Goal: Task Accomplishment & Management: Complete application form

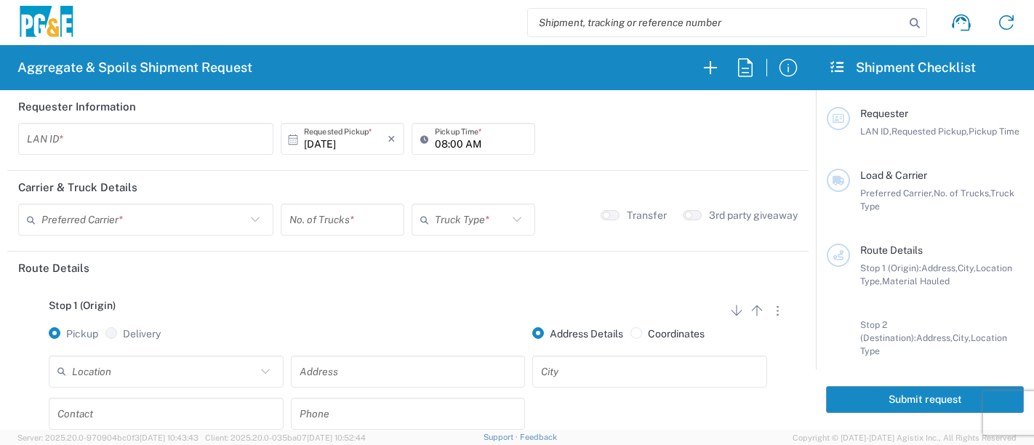
click at [107, 143] on input "text" at bounding box center [146, 139] width 238 height 25
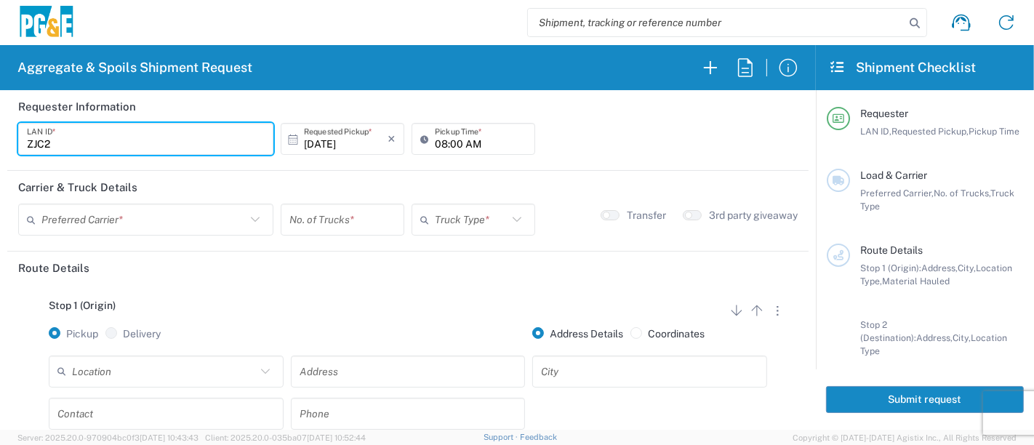
type input "ZJC2"
click at [435, 145] on input "08:00 AM" at bounding box center [481, 139] width 92 height 25
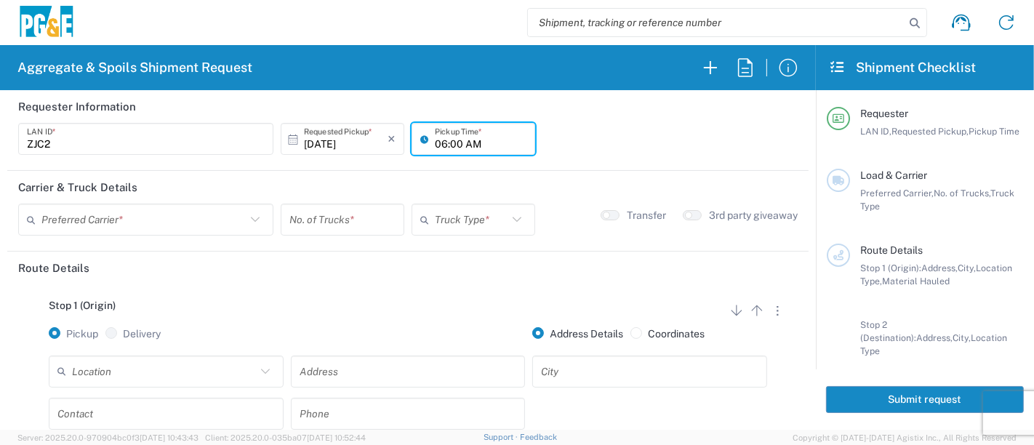
type input "06:00 AM"
click at [148, 219] on input "text" at bounding box center [143, 219] width 204 height 25
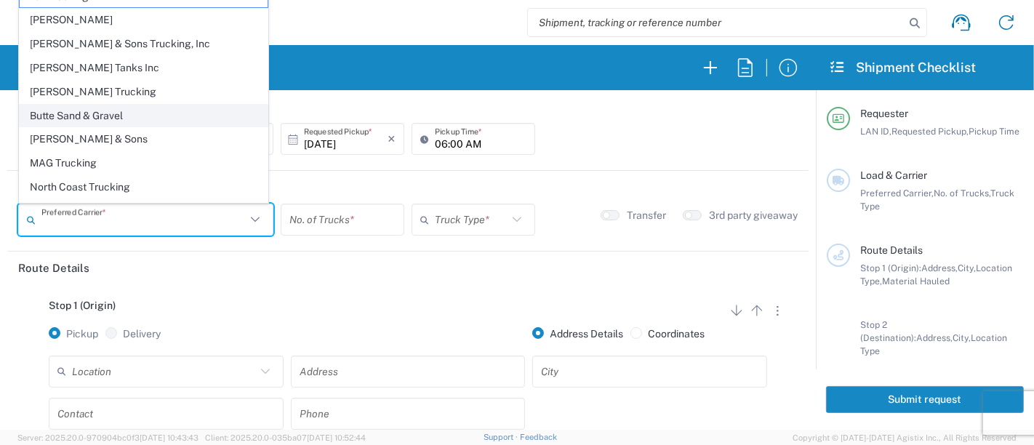
scroll to position [39, 0]
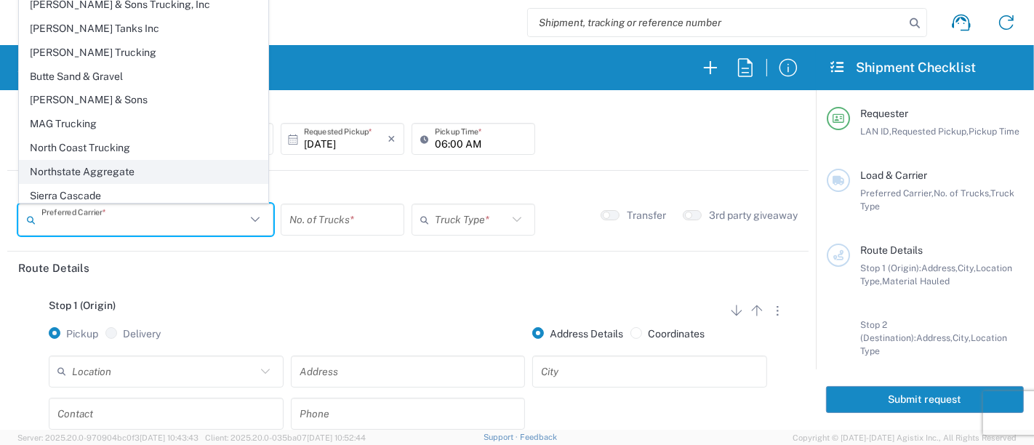
click at [94, 163] on span "Northstate Aggregate" at bounding box center [144, 172] width 248 height 23
type input "Northstate Aggregate"
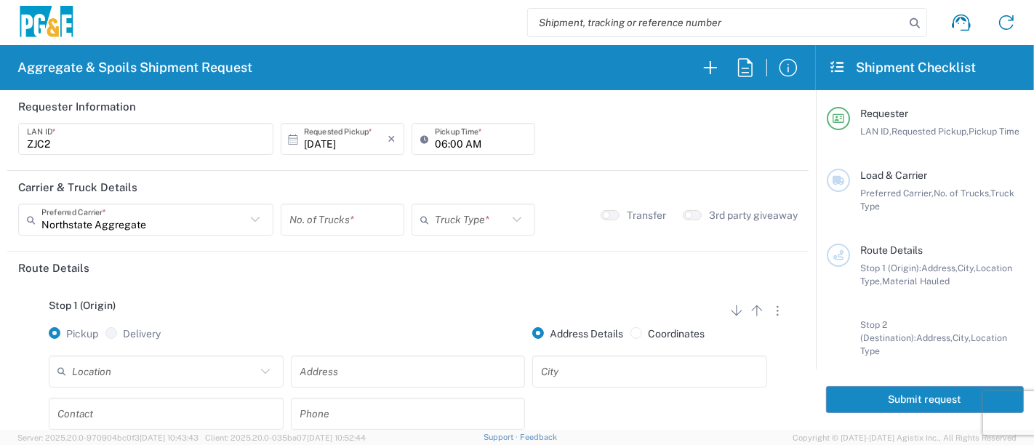
click at [343, 224] on input "number" at bounding box center [342, 219] width 106 height 25
type input "1"
drag, startPoint x: 444, startPoint y: 220, endPoint x: 449, endPoint y: 225, distance: 8.2
click at [444, 220] on input "text" at bounding box center [471, 219] width 73 height 25
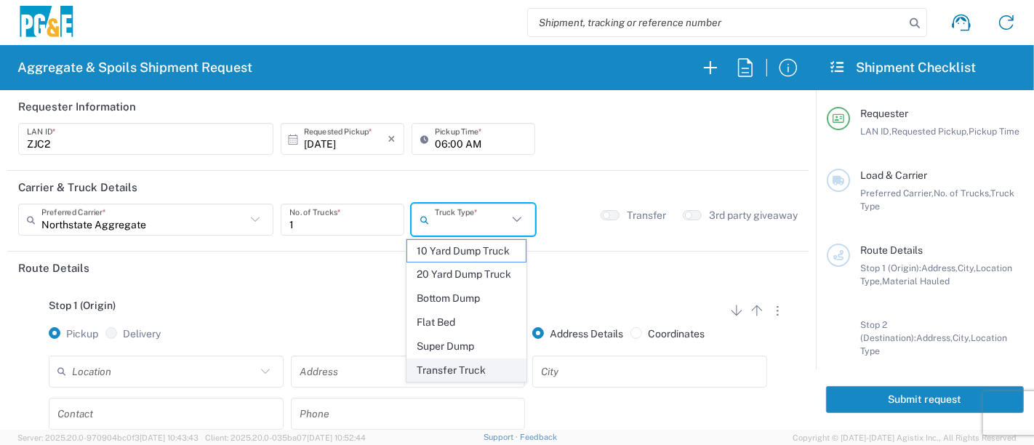
click at [458, 372] on span "Transfer Truck" at bounding box center [466, 370] width 119 height 23
type input "Transfer Truck"
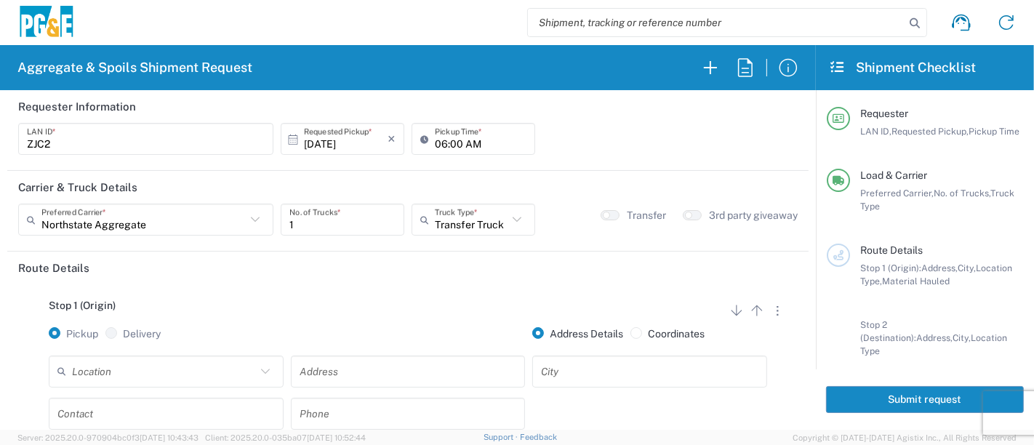
click at [210, 372] on input "text" at bounding box center [164, 371] width 184 height 25
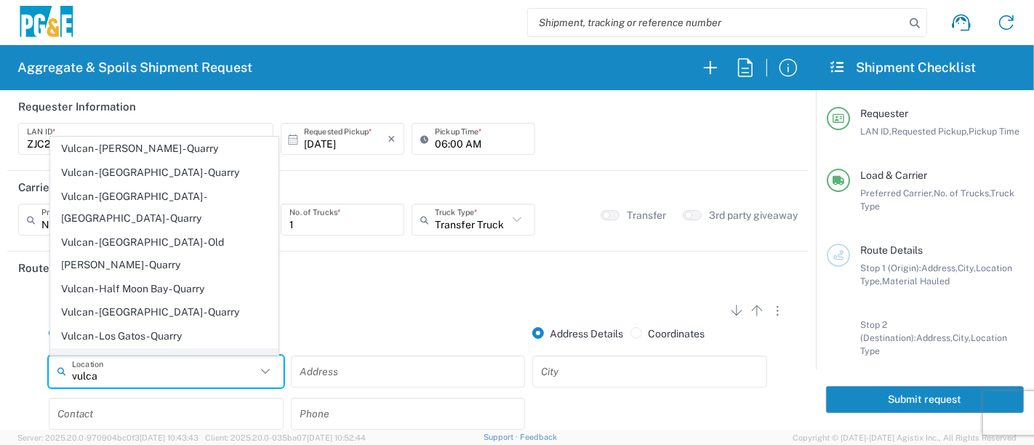
click at [157, 349] on span "Vulcan - [GEOGRAPHIC_DATA] - Quarry" at bounding box center [165, 360] width 228 height 23
type input "Vulcan - [GEOGRAPHIC_DATA] - Quarry"
type input "[STREET_ADDRESS]"
type input "[GEOGRAPHIC_DATA]"
type input "Quarry"
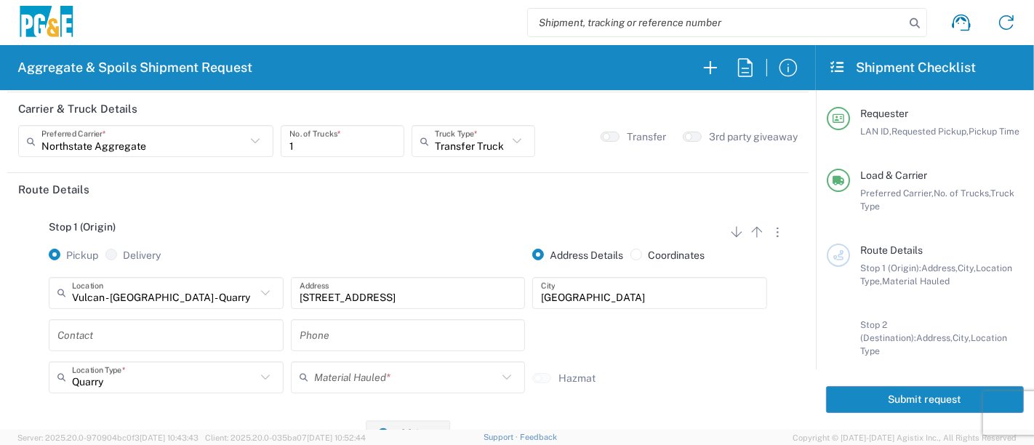
scroll to position [161, 0]
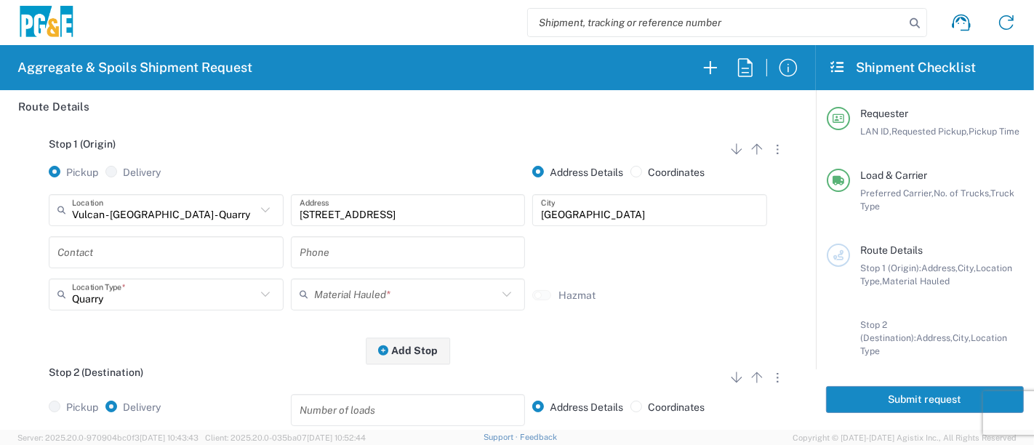
click at [117, 252] on input "text" at bounding box center [165, 251] width 217 height 25
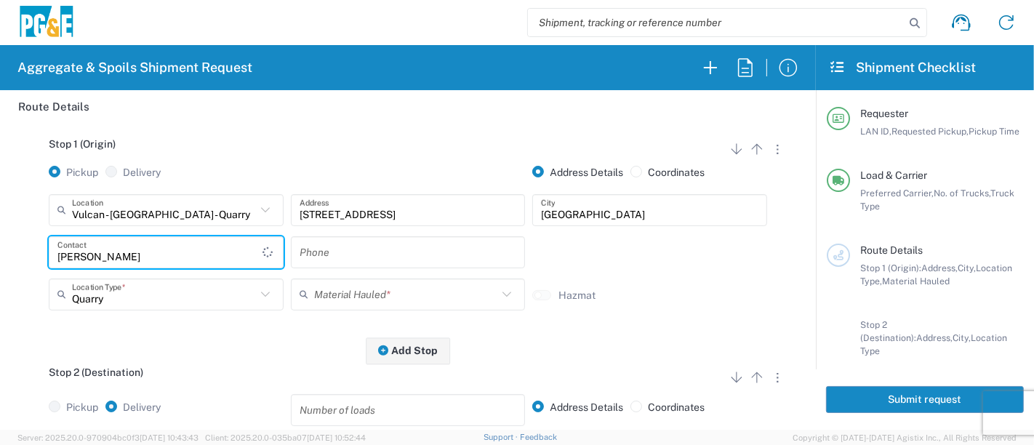
type input "[PERSON_NAME]"
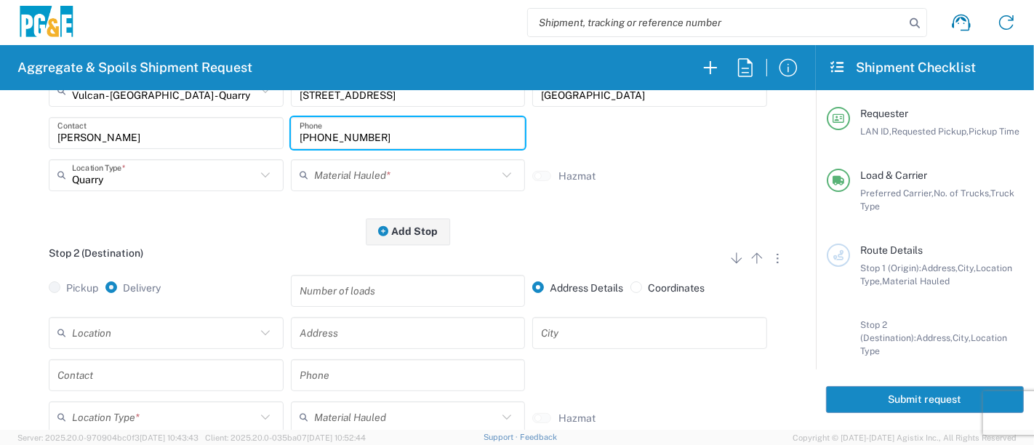
scroll to position [323, 0]
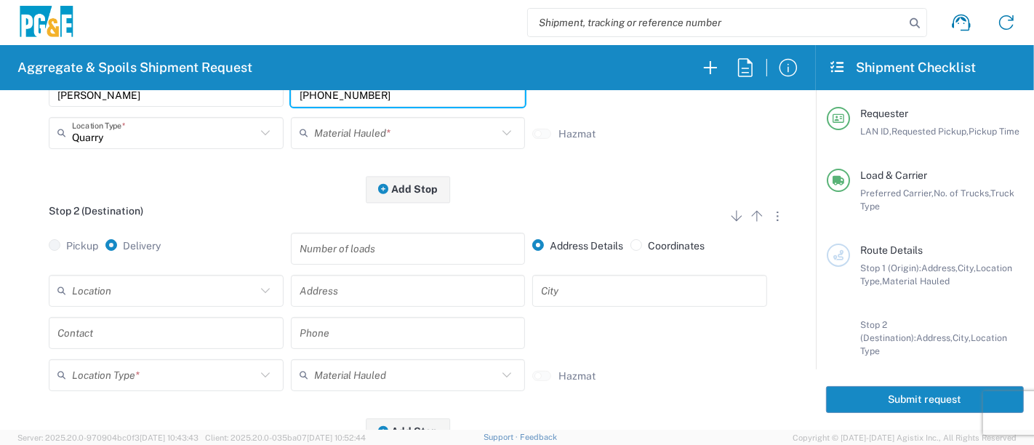
type input "[PHONE_NUMBER]"
click at [163, 295] on input "text" at bounding box center [164, 290] width 184 height 25
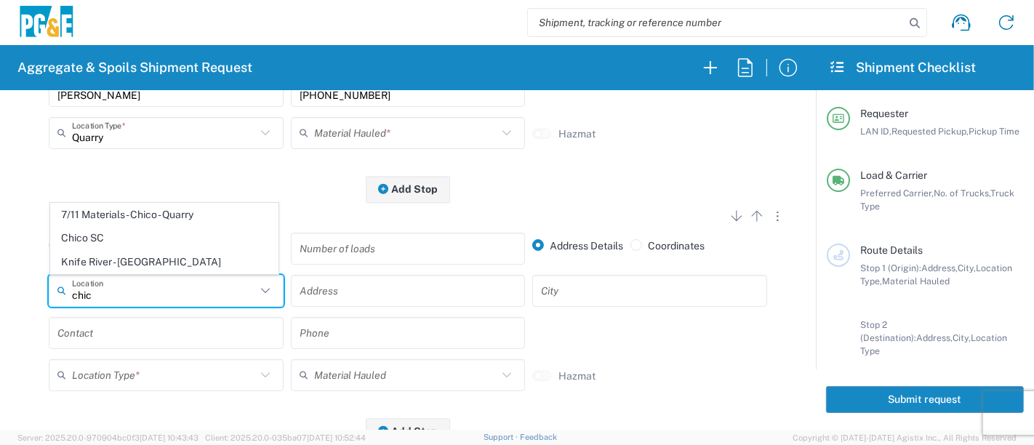
click at [88, 234] on span "Chico SC" at bounding box center [165, 238] width 228 height 23
type input "Chico SC"
type input "[STREET_ADDRESS]"
type input "Chico"
type input "Business No Loading Dock"
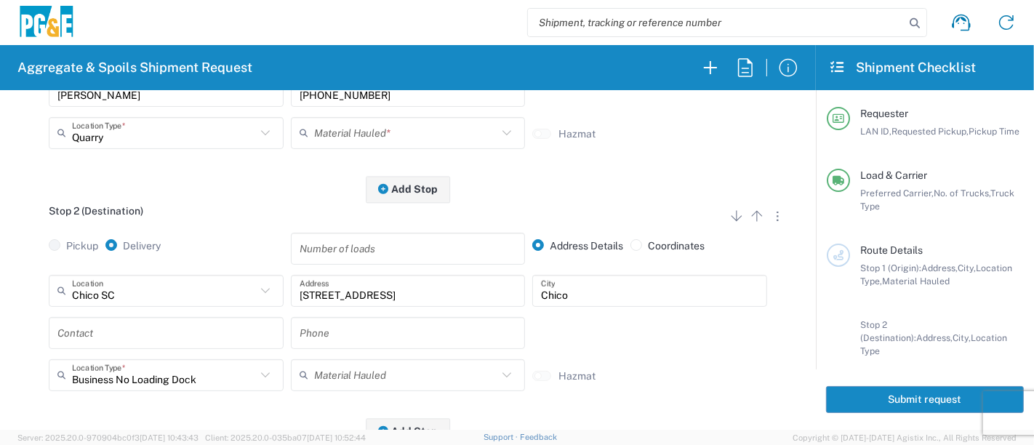
click at [143, 335] on input "text" at bounding box center [165, 332] width 217 height 25
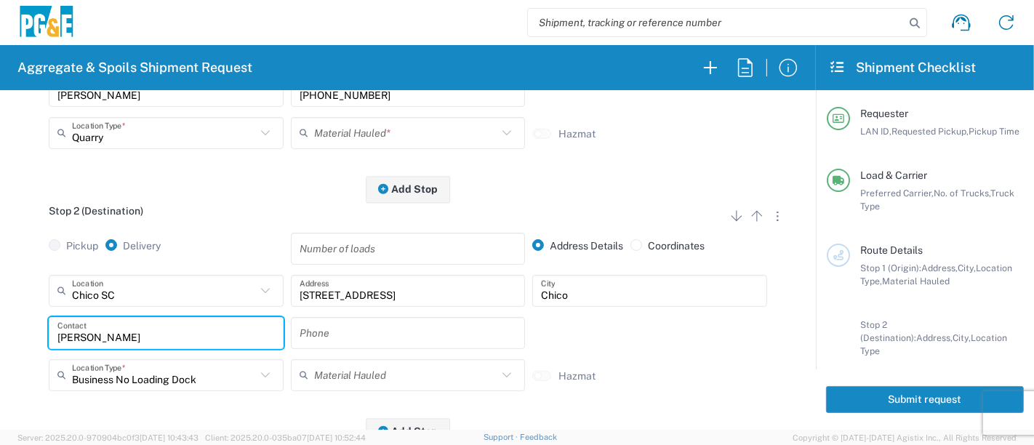
type input "[PERSON_NAME]"
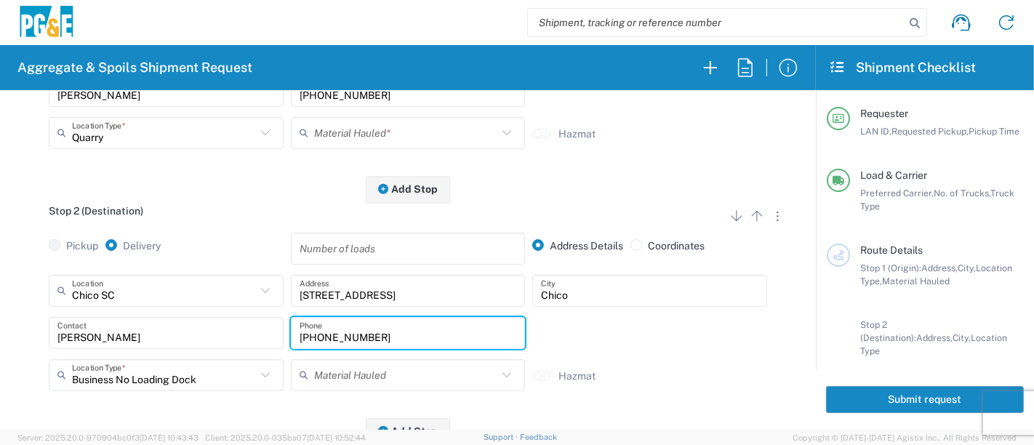
scroll to position [404, 0]
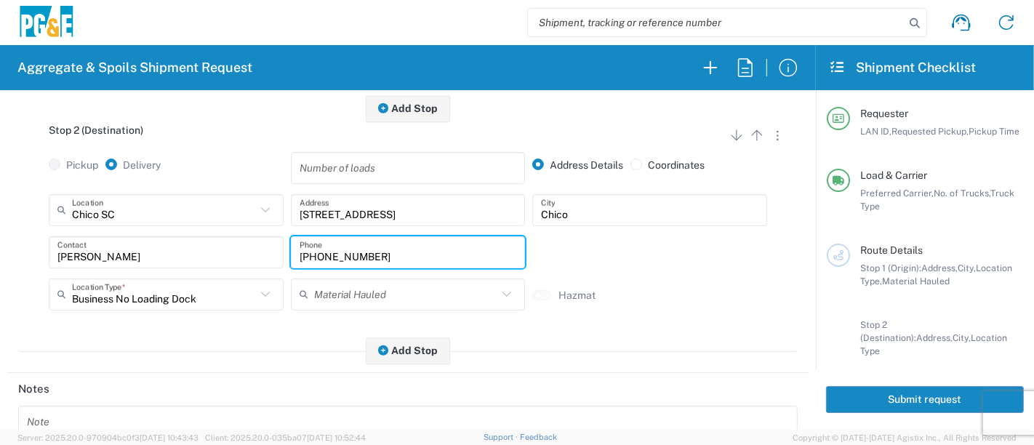
type input "[PHONE_NUMBER]"
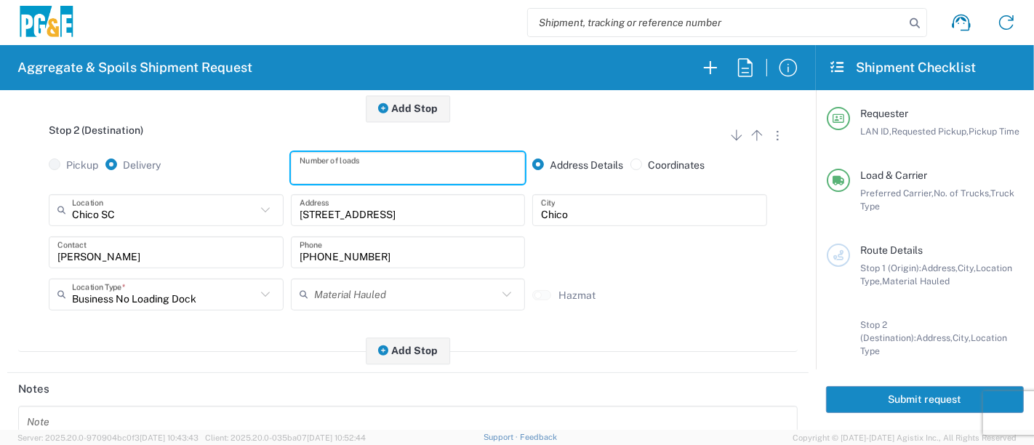
click at [324, 173] on input "number" at bounding box center [408, 167] width 217 height 25
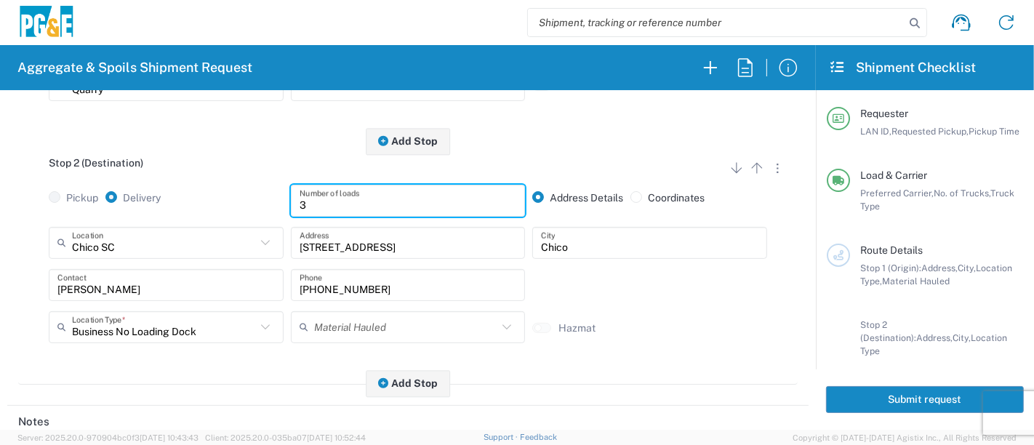
scroll to position [242, 0]
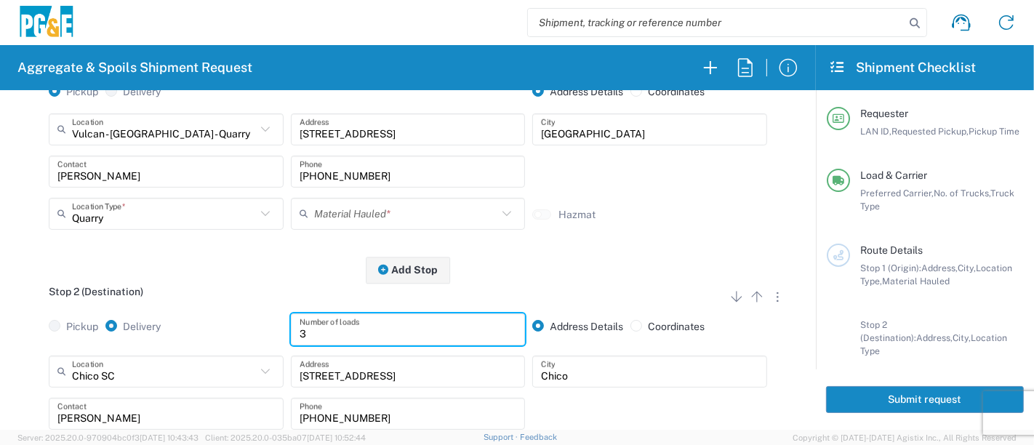
type input "3"
click at [343, 214] on input "text" at bounding box center [406, 213] width 184 height 25
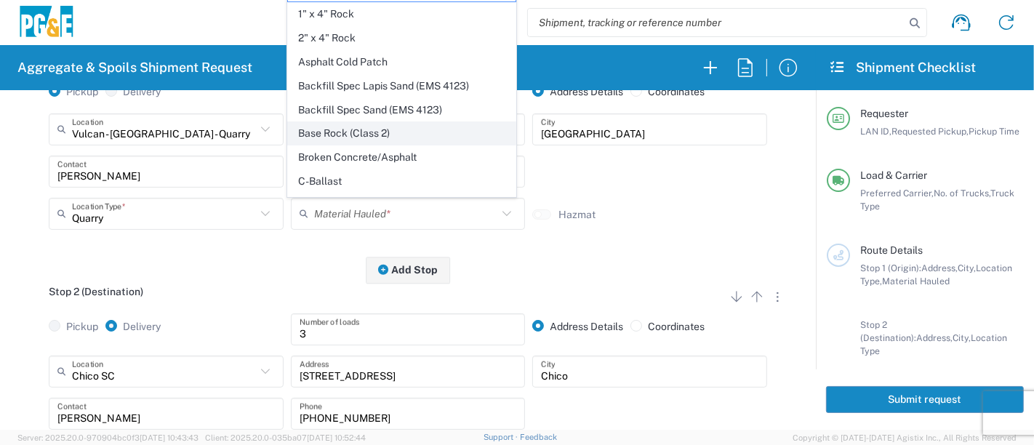
click at [400, 130] on span "Base Rock (Class 2)" at bounding box center [402, 133] width 228 height 23
type input "Base Rock (Class 2)"
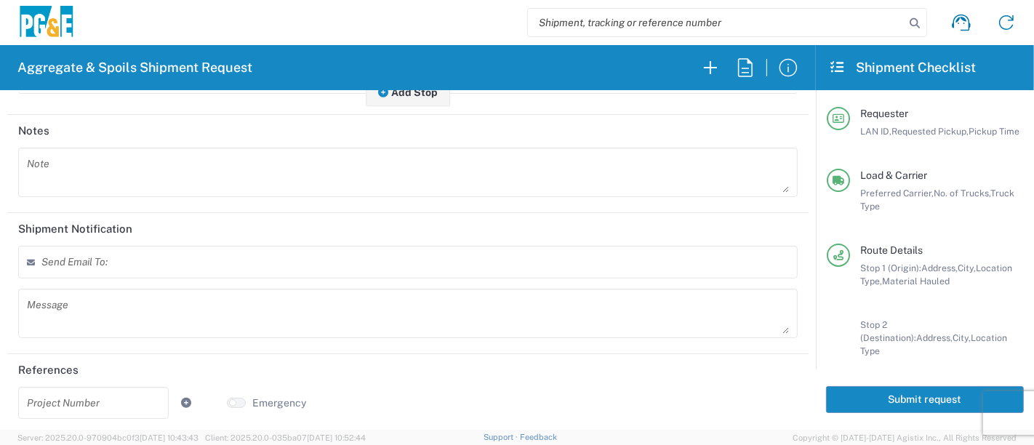
scroll to position [663, 0]
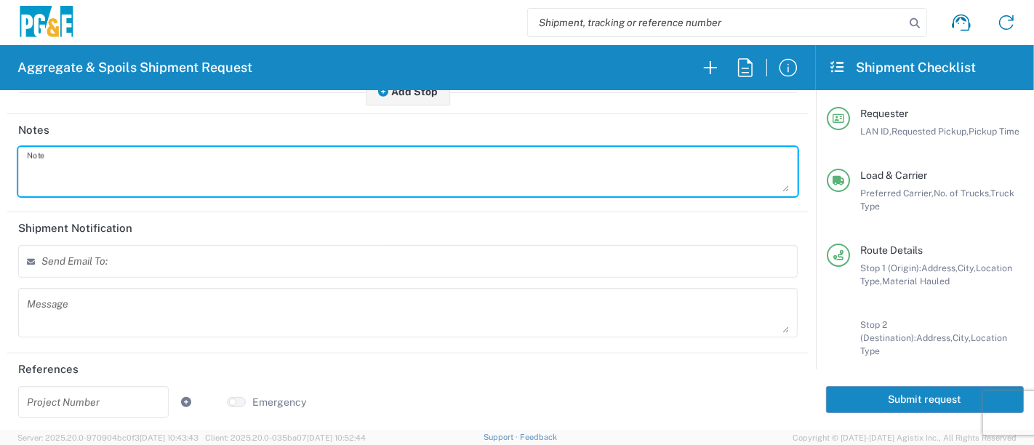
click at [160, 167] on textarea at bounding box center [408, 171] width 762 height 41
drag, startPoint x: 48, startPoint y: 175, endPoint x: 0, endPoint y: 172, distance: 48.1
click at [0, 172] on form "Requester Information ZJC2 LAN ID * [DATE] × Requested Pickup * Cancel Apply 06…" at bounding box center [408, 260] width 816 height 340
type textarea "Deliver 3 loads of [GEOGRAPHIC_DATA]"
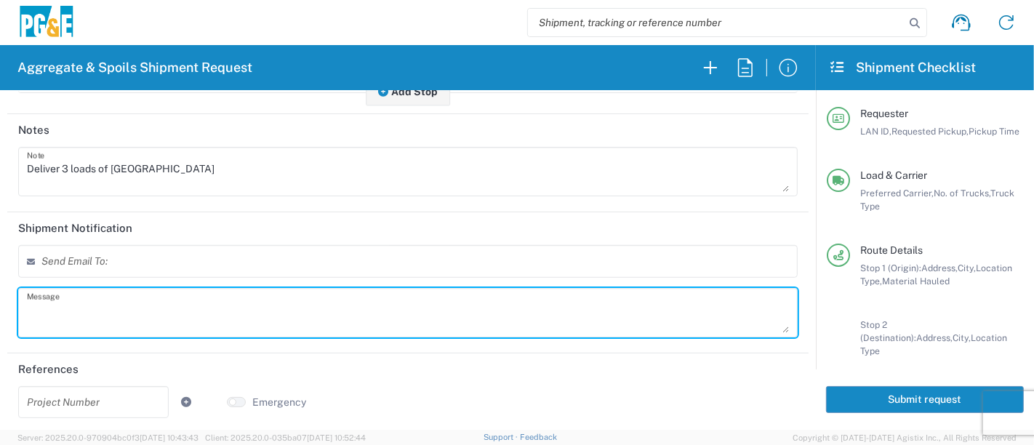
click at [82, 309] on textarea at bounding box center [408, 312] width 762 height 41
paste textarea "Deliver 3 loads of [GEOGRAPHIC_DATA]"
type textarea "Deliver 3 loads of [GEOGRAPHIC_DATA]"
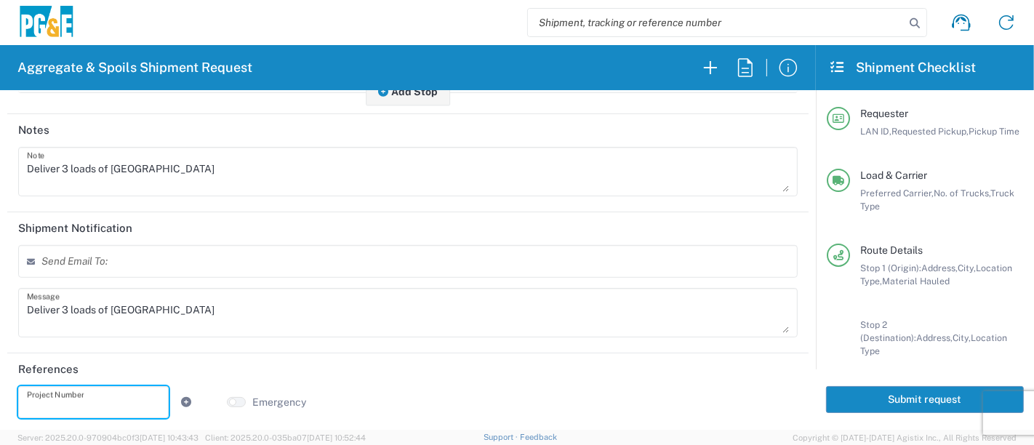
click at [97, 396] on input "text" at bounding box center [93, 401] width 133 height 25
click at [104, 390] on input "text" at bounding box center [93, 401] width 133 height 25
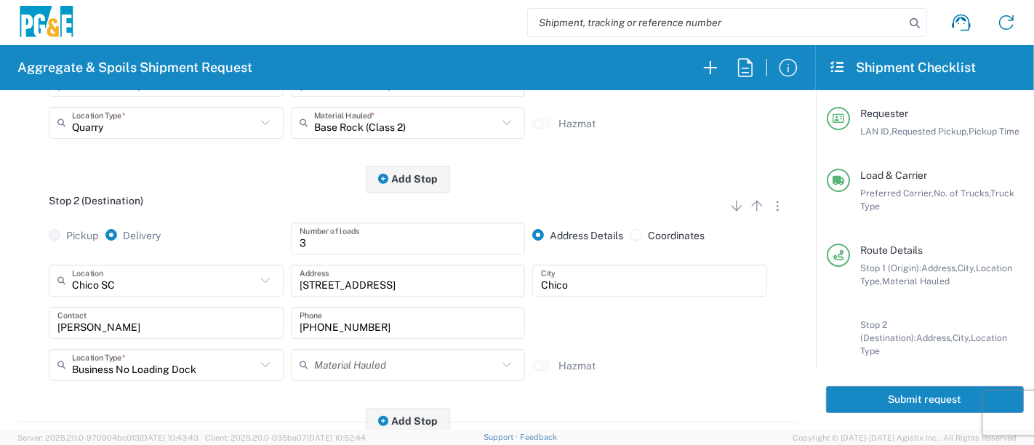
scroll to position [0, 0]
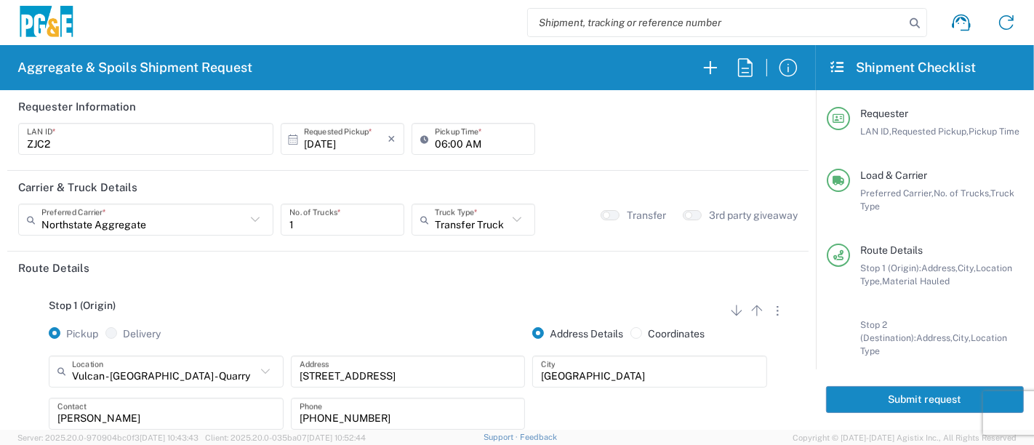
type input "74048921"
click at [893, 398] on button "Submit request" at bounding box center [925, 399] width 198 height 27
